Goal: Task Accomplishment & Management: Manage account settings

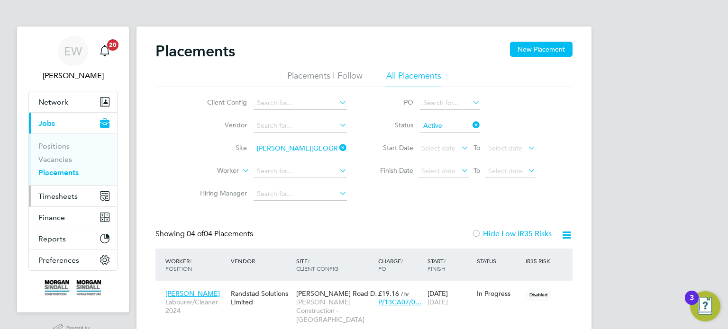
click at [66, 196] on span "Timesheets" at bounding box center [57, 196] width 39 height 9
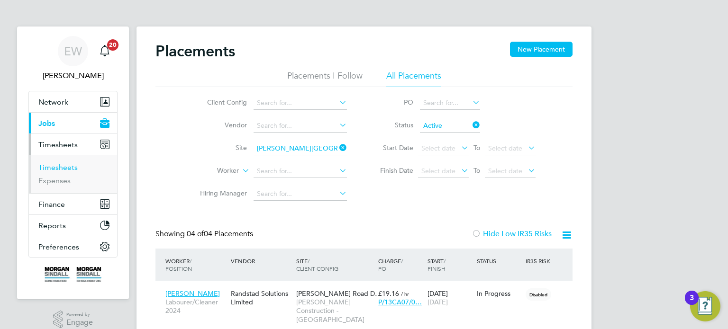
click at [64, 167] on link "Timesheets" at bounding box center [57, 167] width 39 height 9
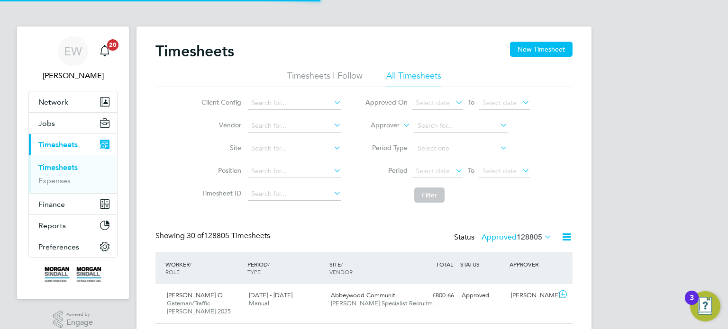
scroll to position [5, 5]
click at [384, 128] on label "Approver" at bounding box center [378, 125] width 43 height 9
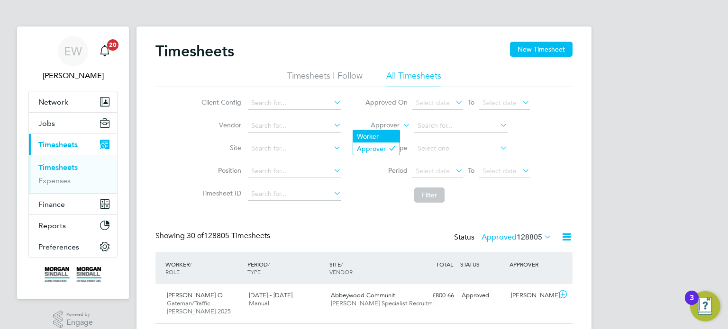
click at [376, 134] on li "Worker" at bounding box center [376, 136] width 46 height 12
click at [252, 150] on input at bounding box center [294, 148] width 93 height 13
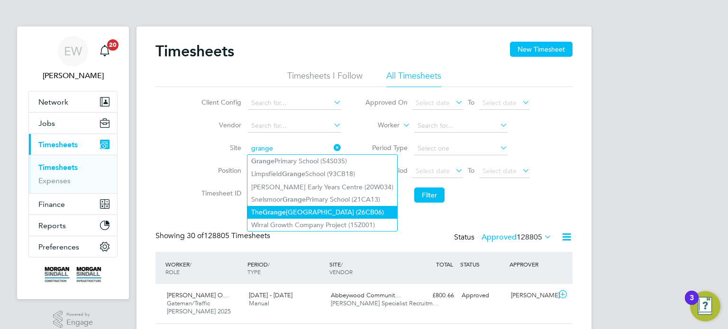
click at [297, 210] on li "The Grange University Hospital (26CB06)" at bounding box center [322, 212] width 150 height 13
type input "The Grange University Hospital (26CB06)"
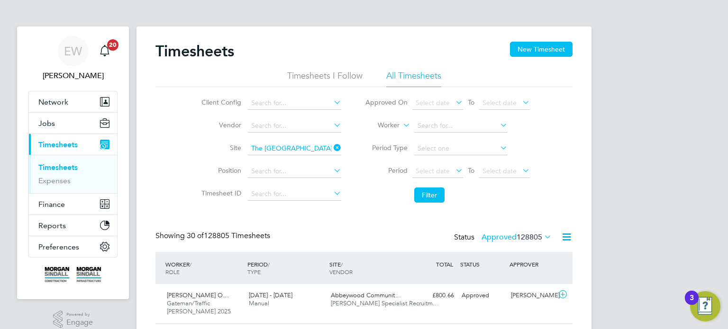
click at [444, 161] on li "Period Select date To Select date" at bounding box center [447, 171] width 189 height 23
click at [442, 165] on div "Select date To Select date" at bounding box center [470, 171] width 117 height 13
click at [443, 166] on span "Select date" at bounding box center [437, 171] width 51 height 13
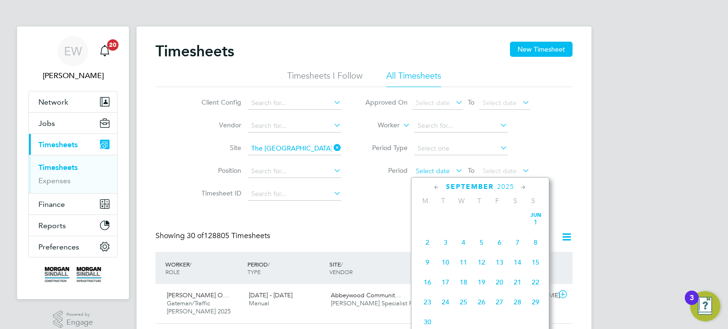
scroll to position [295, 0]
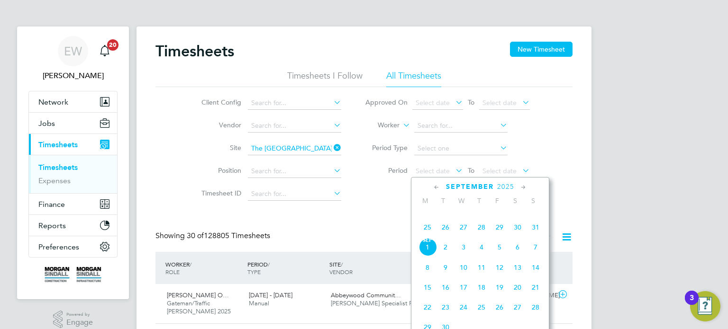
click at [513, 216] on span "23" at bounding box center [517, 207] width 18 height 18
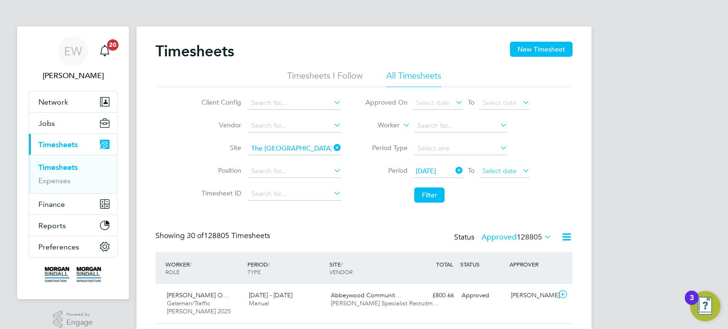
click at [508, 165] on span "Select date" at bounding box center [504, 171] width 51 height 13
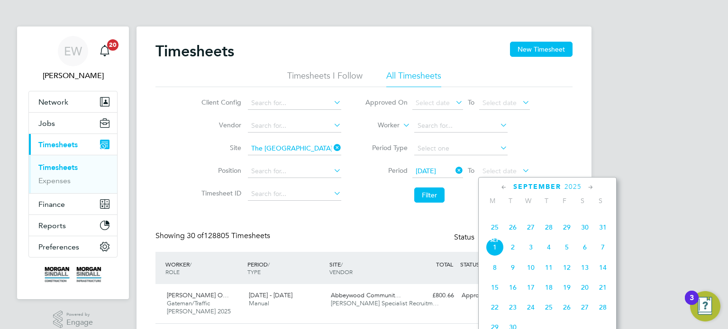
click at [572, 236] on span "29" at bounding box center [567, 227] width 18 height 18
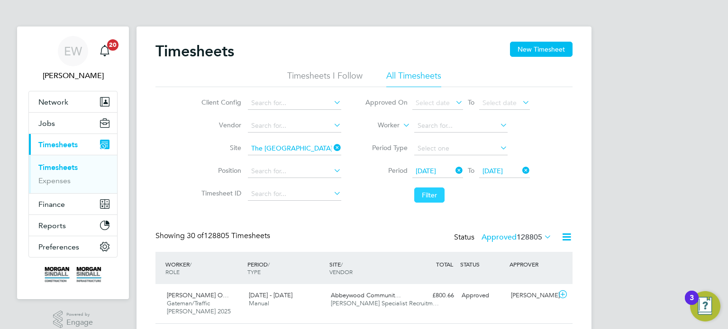
click at [432, 198] on button "Filter" at bounding box center [429, 195] width 30 height 15
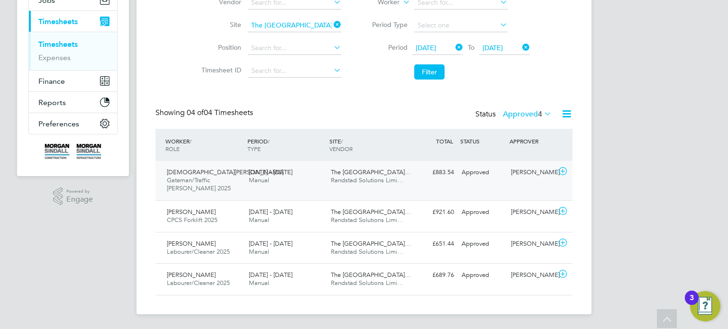
click at [515, 182] on div "Christian Mordi Gateman/Traffic Marshall 2025 23 - 29 Aug 2025 23 - 29 Aug 2025…" at bounding box center [363, 180] width 417 height 39
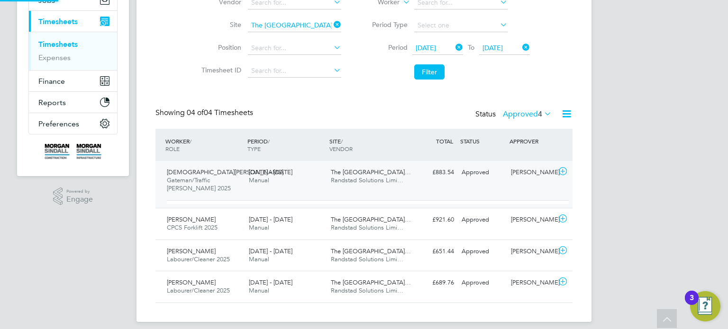
scroll to position [16, 92]
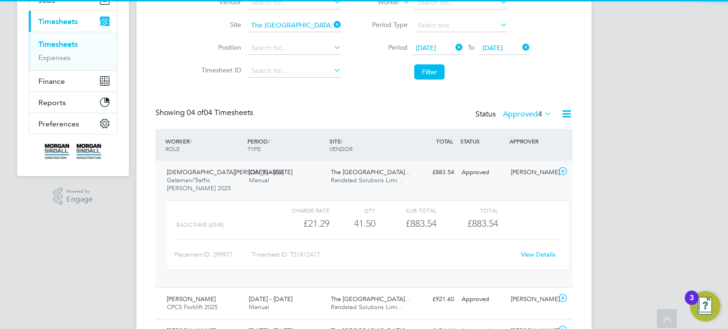
click at [542, 254] on link "View Details" at bounding box center [538, 255] width 35 height 8
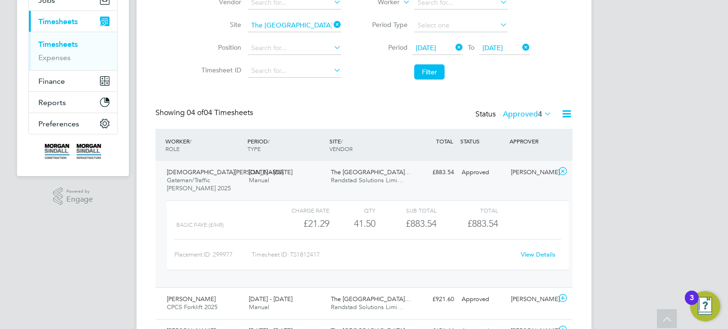
click at [341, 184] on span "Randstad Solutions Limi…" at bounding box center [367, 180] width 72 height 8
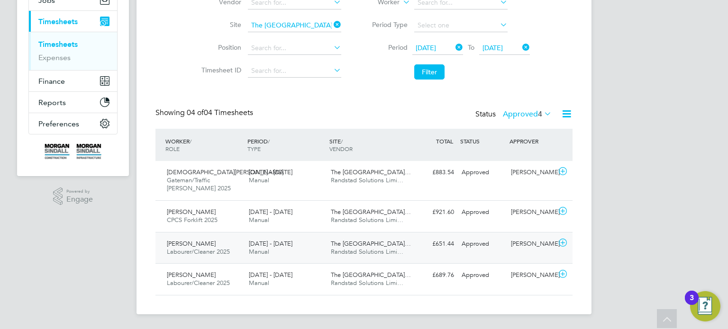
click at [436, 250] on div "£651.44 Approved" at bounding box center [432, 244] width 49 height 16
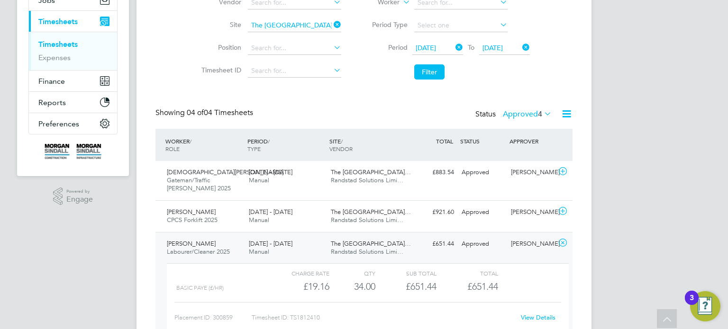
click at [537, 316] on link "View Details" at bounding box center [538, 318] width 35 height 8
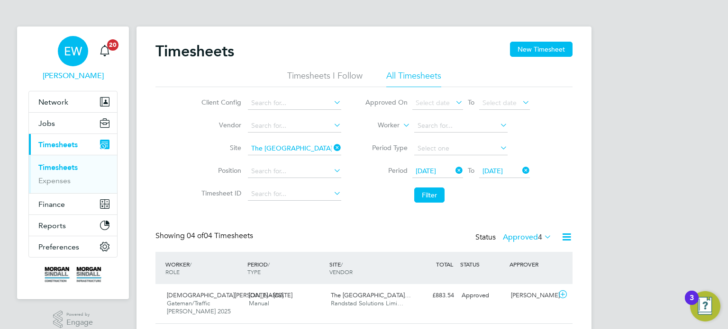
click at [87, 40] on app-avatar "EW" at bounding box center [73, 51] width 30 height 30
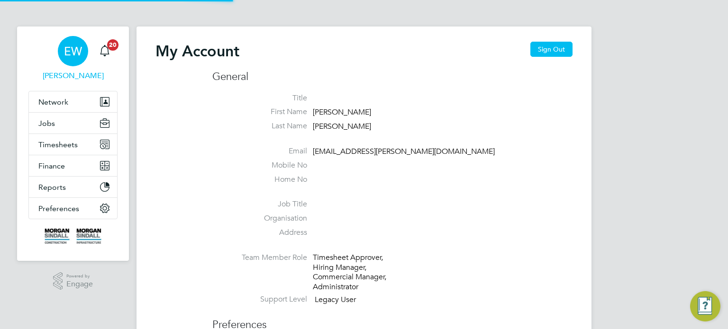
type input "emma.wells@randstad.co.uk"
click at [571, 46] on button "Sign Out" at bounding box center [551, 49] width 42 height 15
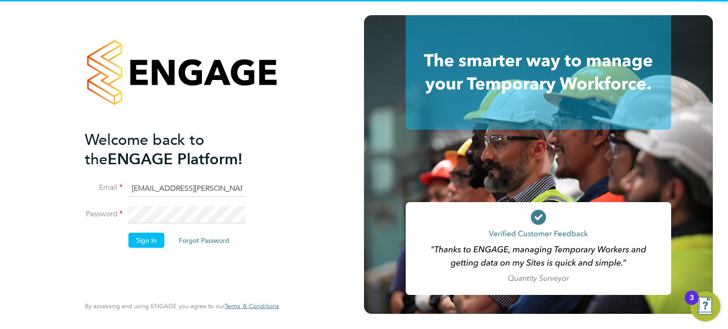
click at [183, 189] on input "emma.wells@randstad.co.uk" at bounding box center [186, 188] width 117 height 17
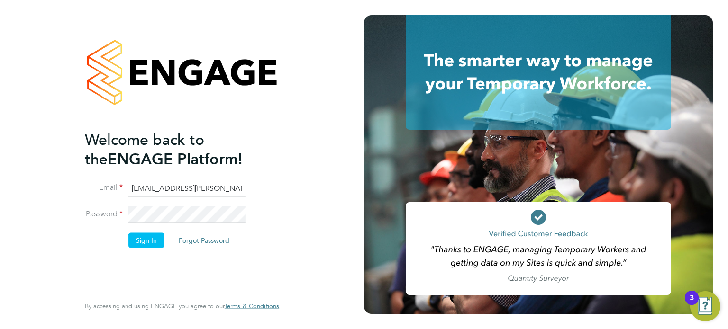
type input "labourdeskmslv@randstadcpe.com"
click at [155, 242] on button "Sign In" at bounding box center [146, 240] width 36 height 15
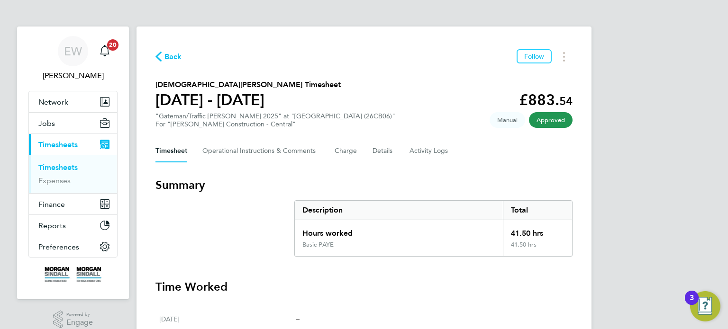
scroll to position [353, 0]
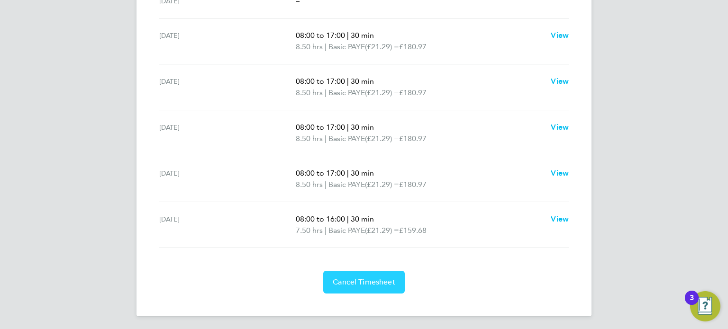
click at [365, 281] on span "Cancel Timesheet" at bounding box center [364, 282] width 63 height 9
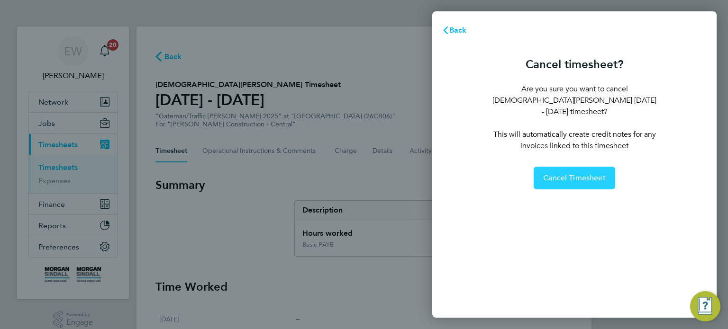
click at [603, 167] on button "Cancel Timesheet" at bounding box center [573, 178] width 81 height 23
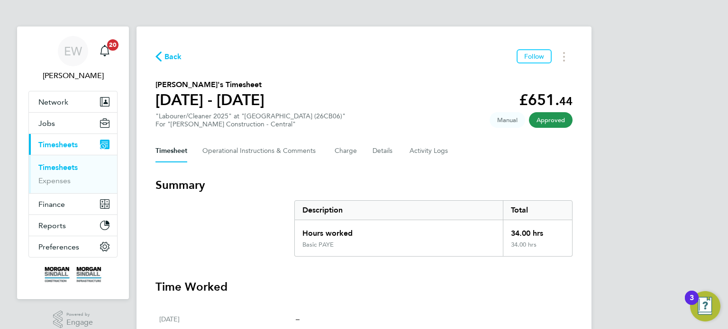
scroll to position [342, 0]
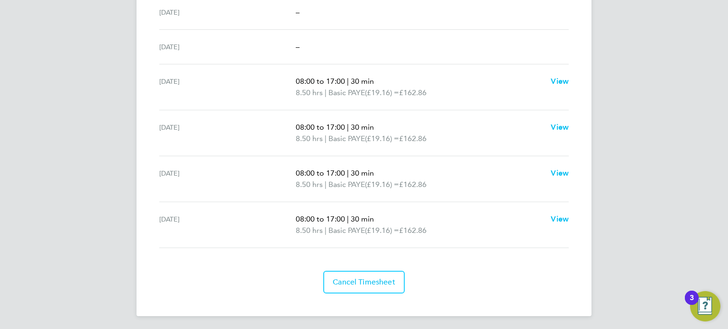
click at [385, 265] on section "Time Worked [DATE] – [DATE] – [DATE] – [DATE] 08:00 to 17:00 | 30 min 8.50 hrs …" at bounding box center [363, 116] width 417 height 356
click at [385, 271] on button "Cancel Timesheet" at bounding box center [363, 282] width 81 height 23
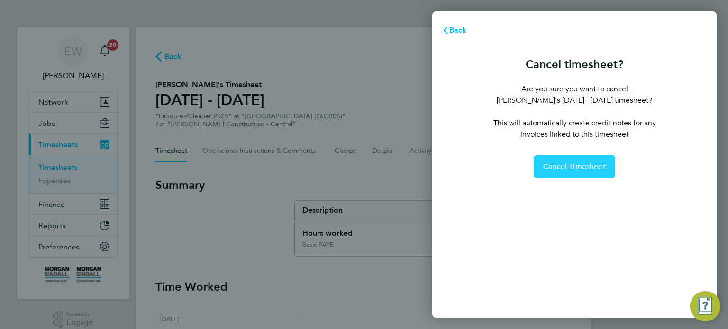
click at [591, 164] on span "Cancel Timesheet" at bounding box center [574, 166] width 63 height 9
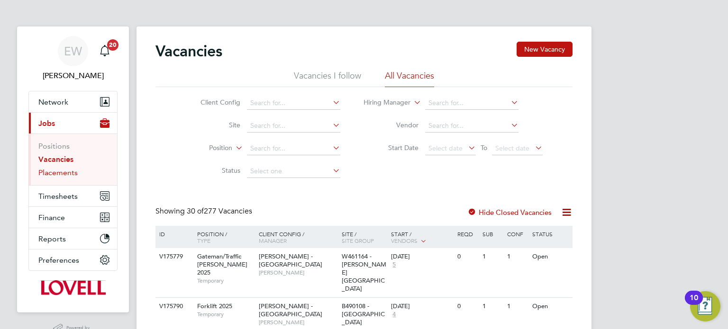
click at [65, 176] on link "Placements" at bounding box center [57, 172] width 39 height 9
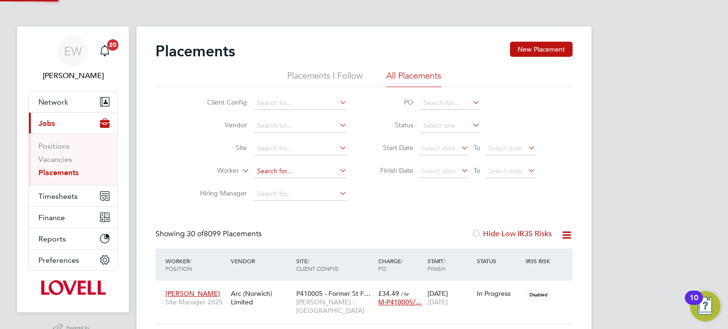
click at [283, 168] on input at bounding box center [299, 171] width 93 height 13
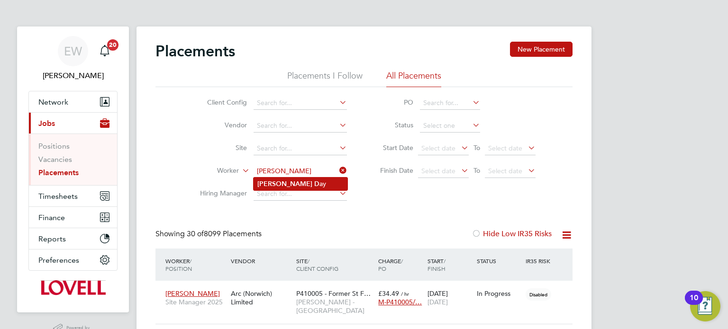
click at [297, 189] on li "Nathan D ay" at bounding box center [300, 184] width 94 height 13
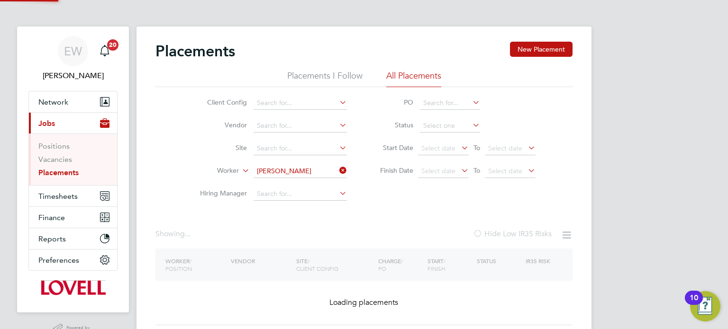
type input "[PERSON_NAME]"
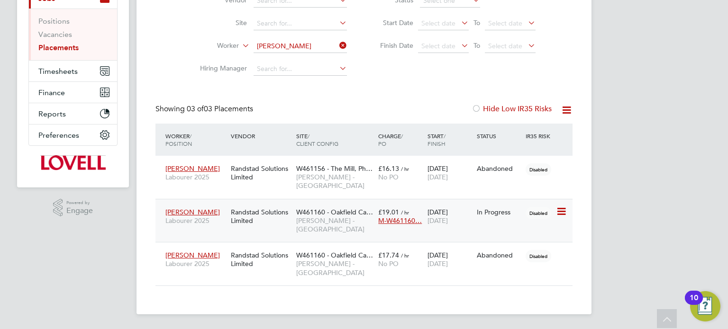
click at [333, 225] on span "[PERSON_NAME] - [GEOGRAPHIC_DATA]" at bounding box center [334, 224] width 77 height 17
